Goal: Navigation & Orientation: Find specific page/section

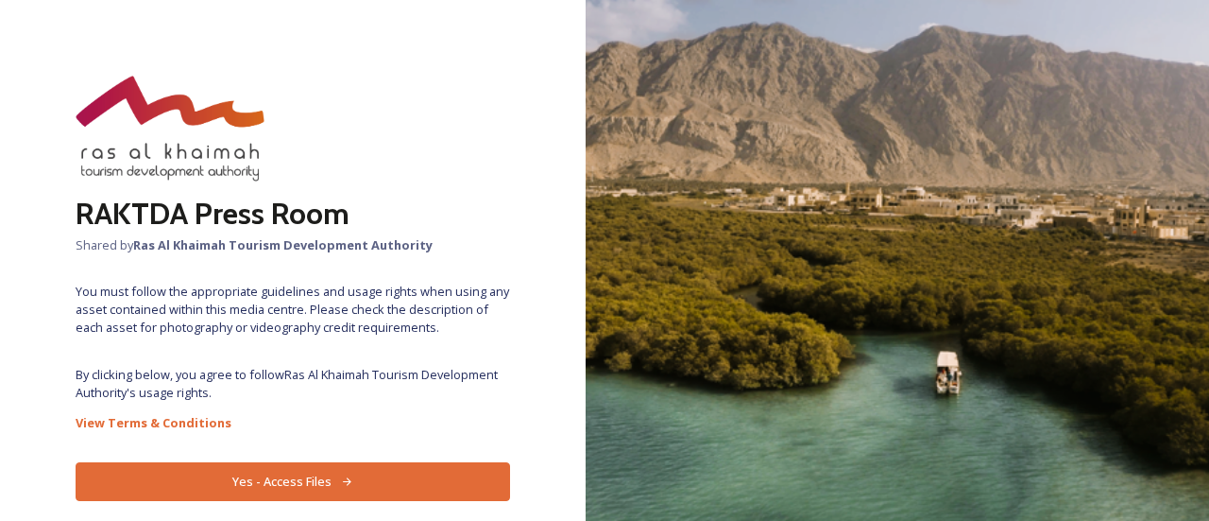
click at [378, 466] on button "Yes - Access Files" at bounding box center [293, 481] width 435 height 39
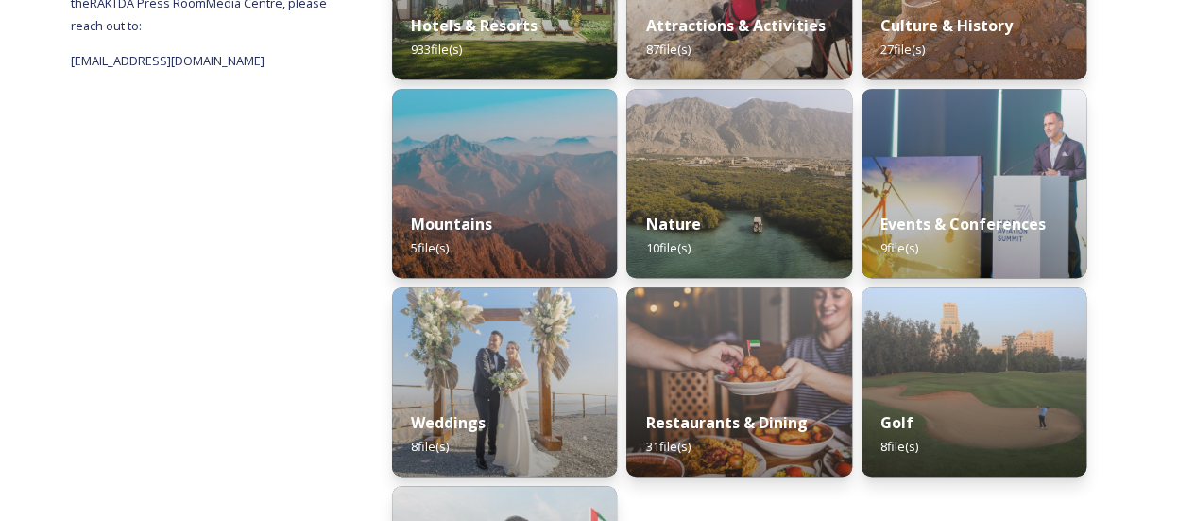
scroll to position [416, 0]
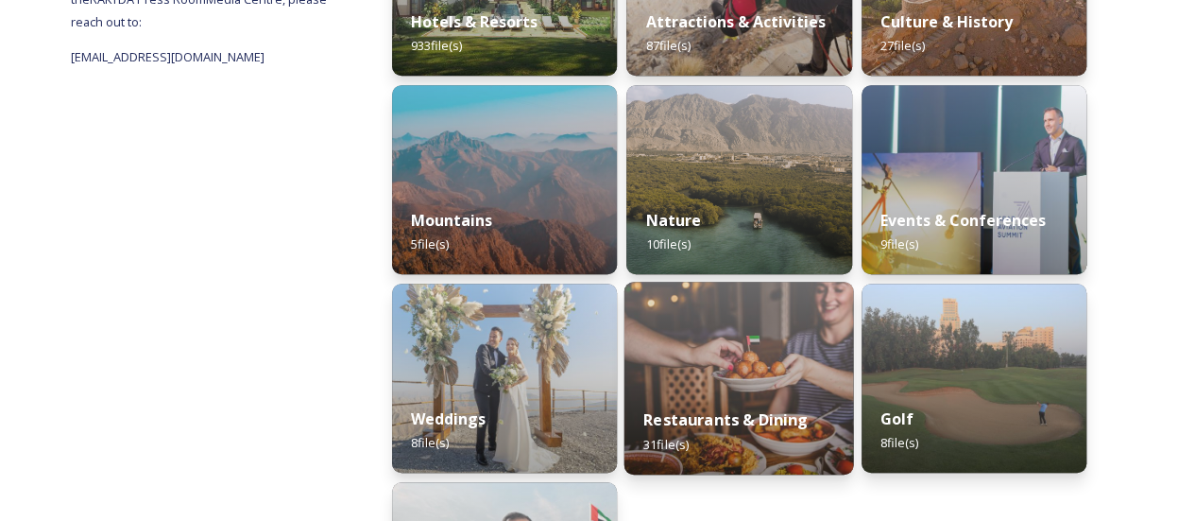
click at [768, 409] on strong "Restaurants & Dining" at bounding box center [725, 419] width 164 height 21
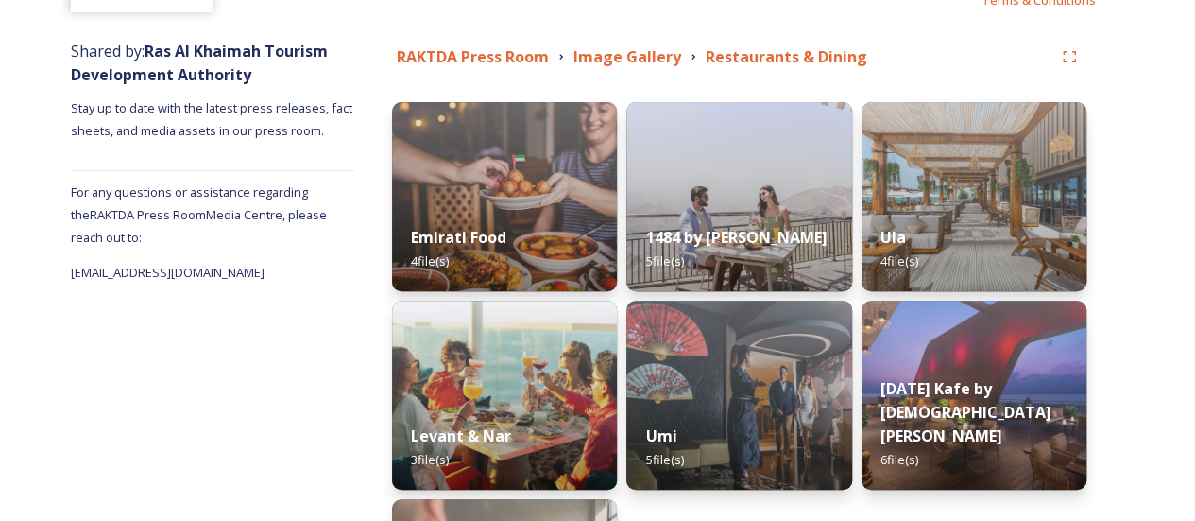
scroll to position [197, 0]
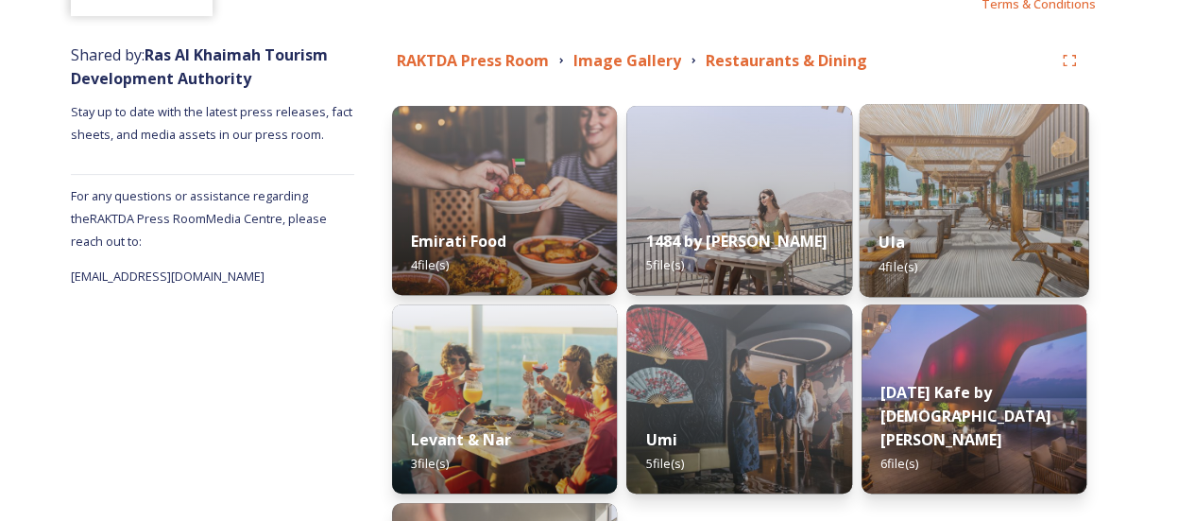
click at [1011, 218] on div "Ula 4 file(s)" at bounding box center [974, 254] width 230 height 86
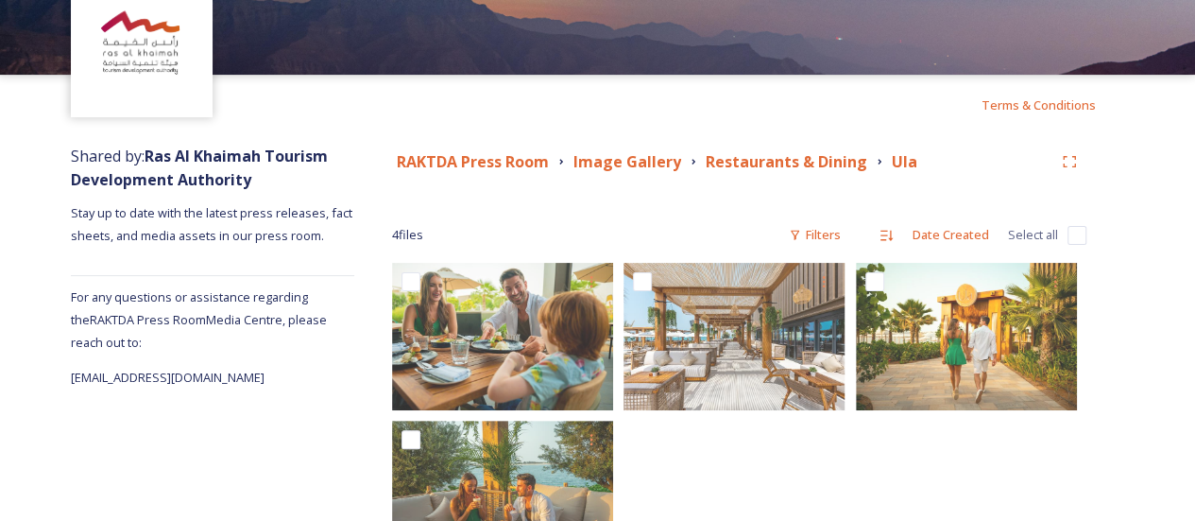
scroll to position [90, 0]
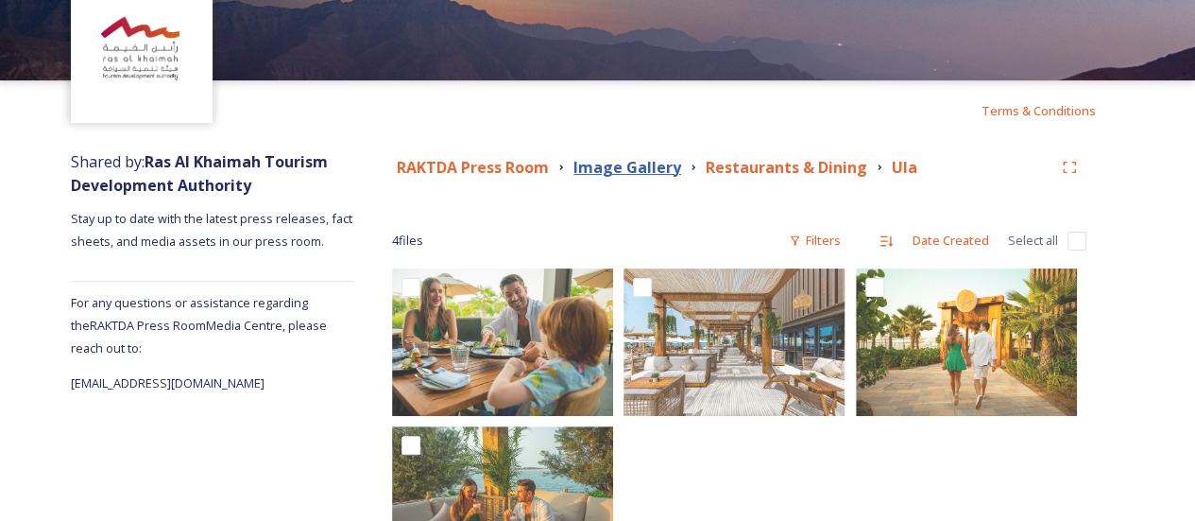
click at [663, 163] on strong "Image Gallery" at bounding box center [627, 167] width 108 height 21
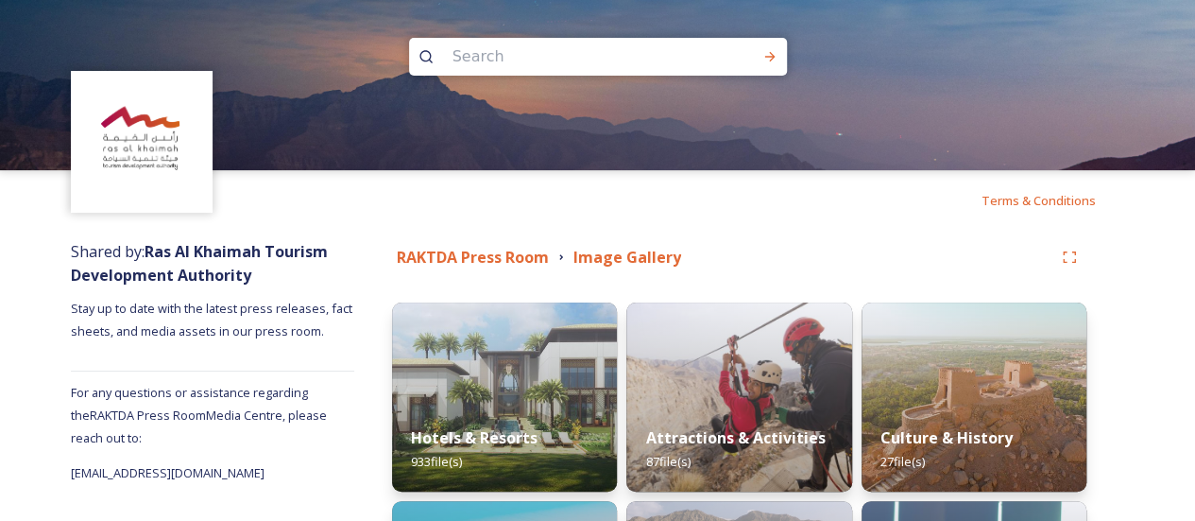
scroll to position [67, 0]
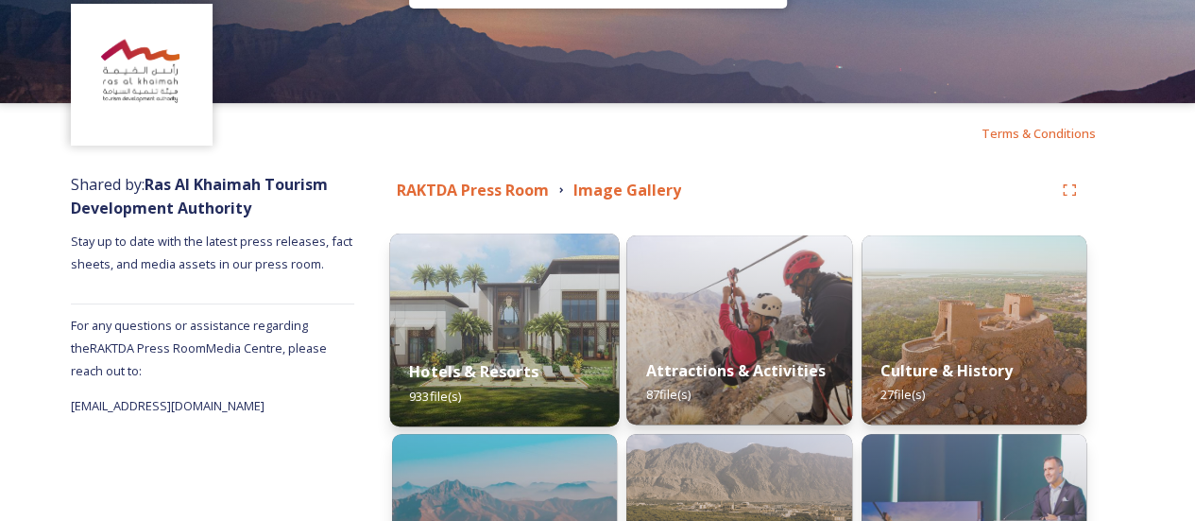
click at [474, 278] on img at bounding box center [505, 329] width 230 height 193
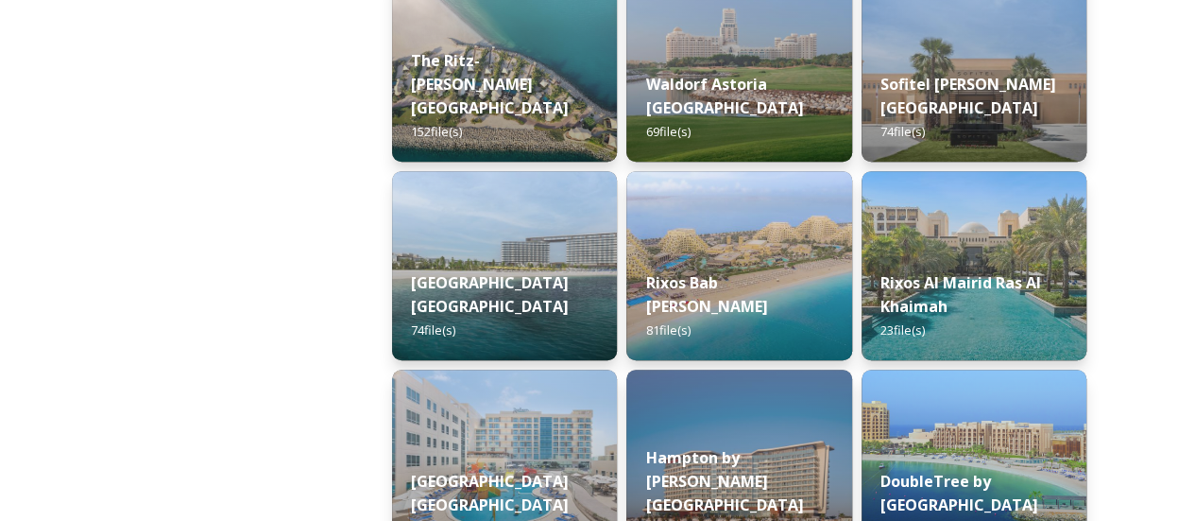
scroll to position [521, 0]
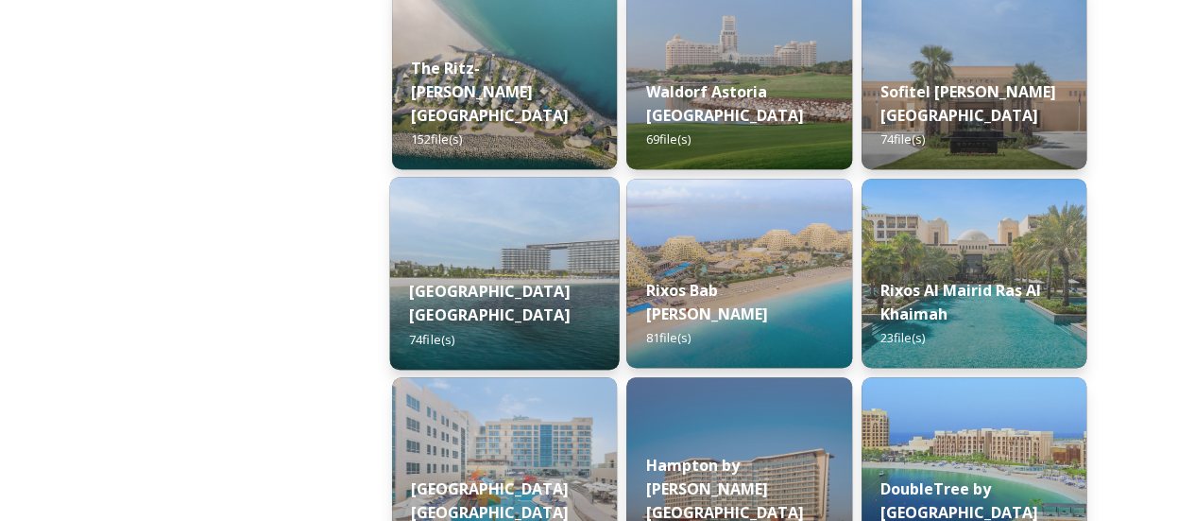
click at [473, 325] on strong "[GEOGRAPHIC_DATA] [GEOGRAPHIC_DATA]" at bounding box center [489, 302] width 161 height 45
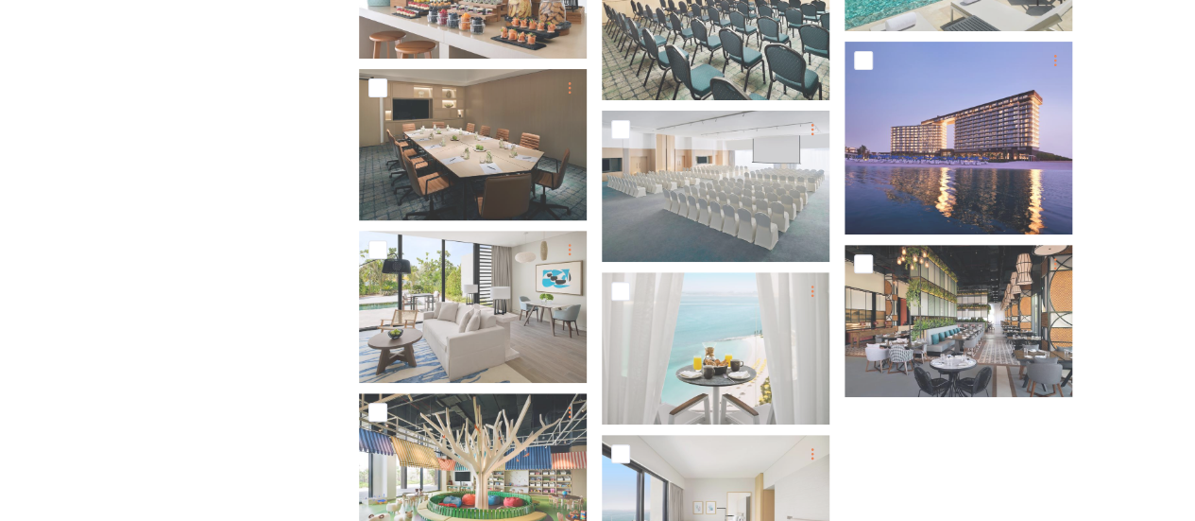
scroll to position [3928, 0]
